Goal: Transaction & Acquisition: Book appointment/travel/reservation

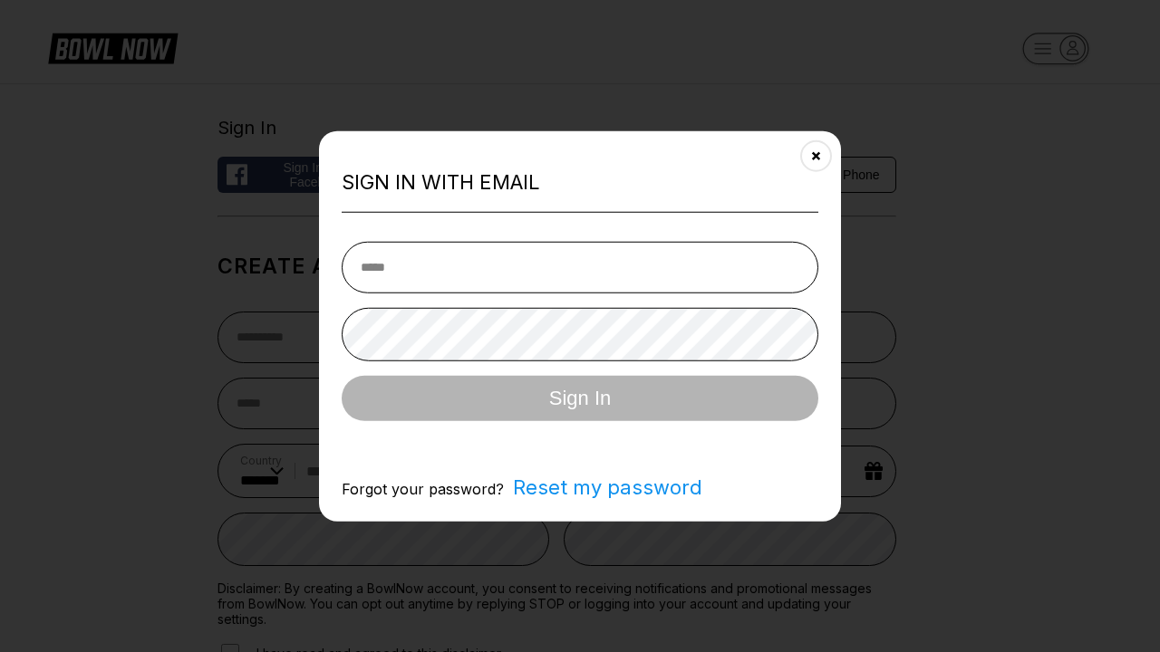
select select "**"
type input "**********"
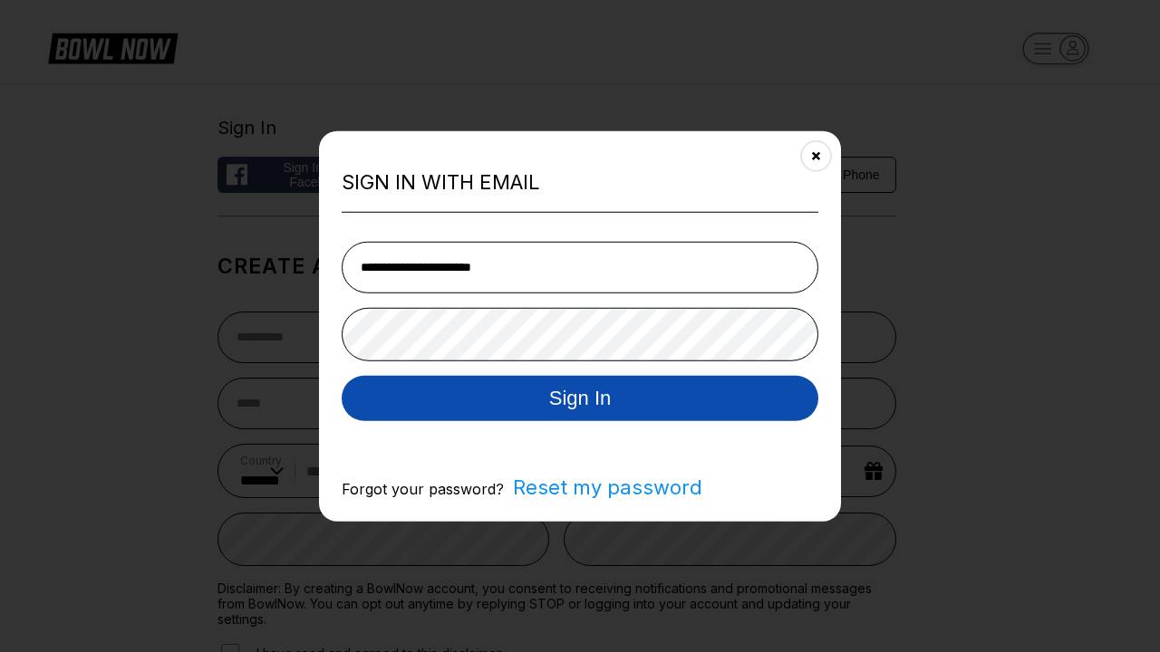
click at [580, 399] on button "Sign In" at bounding box center [580, 397] width 476 height 45
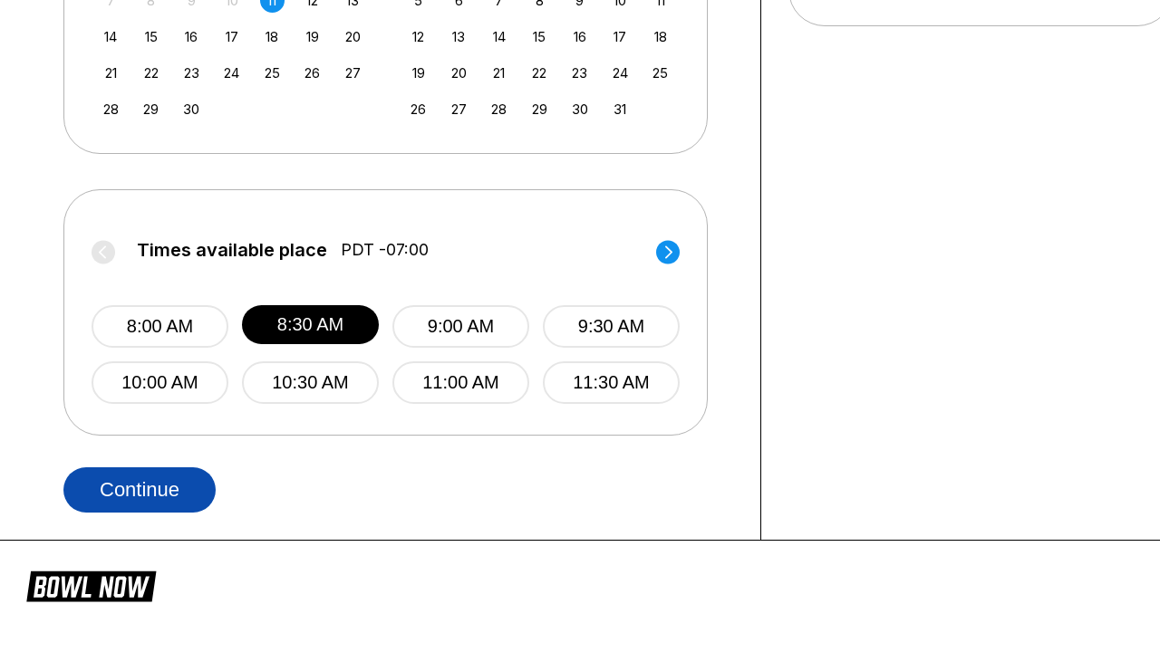
click at [140, 489] on button "Continue" at bounding box center [139, 489] width 152 height 45
